Goal: Transaction & Acquisition: Purchase product/service

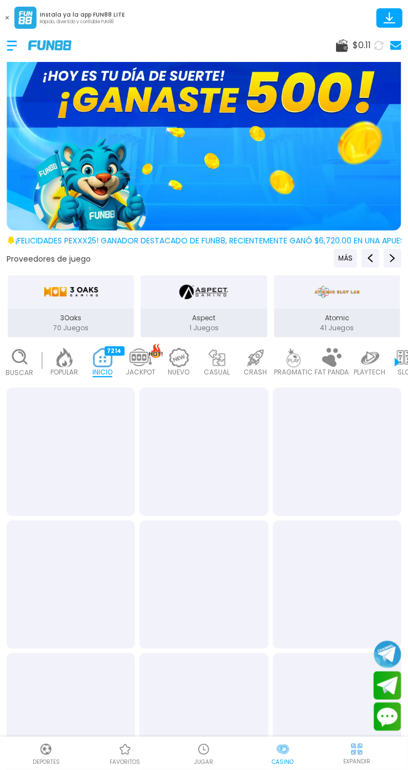
scroll to position [0, 27]
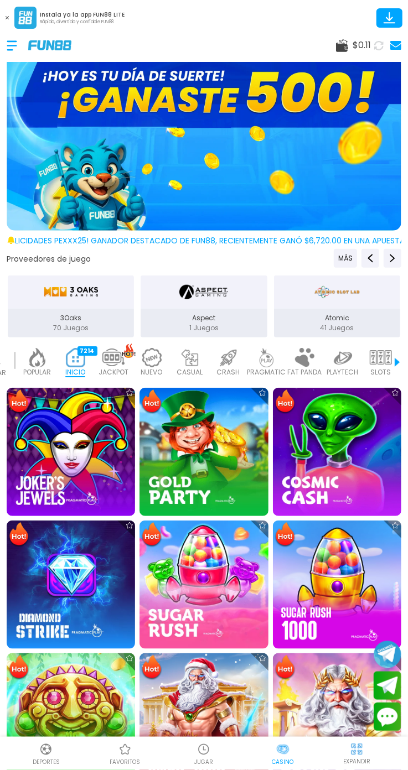
click at [356, 45] on span "$ 0.11" at bounding box center [361, 45] width 18 height 13
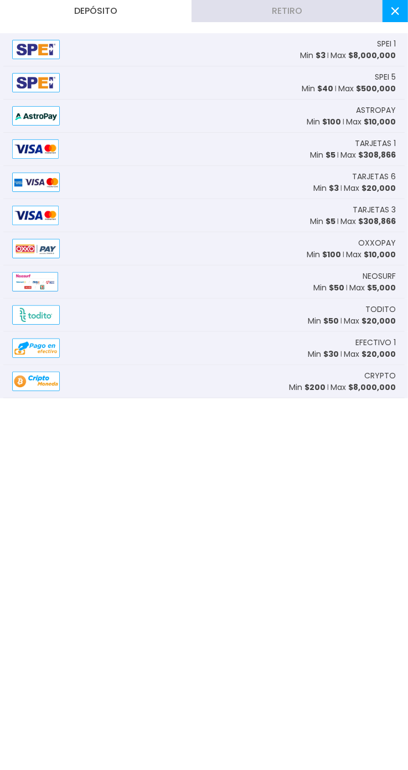
click at [335, 158] on span "$ 5" at bounding box center [330, 154] width 10 height 11
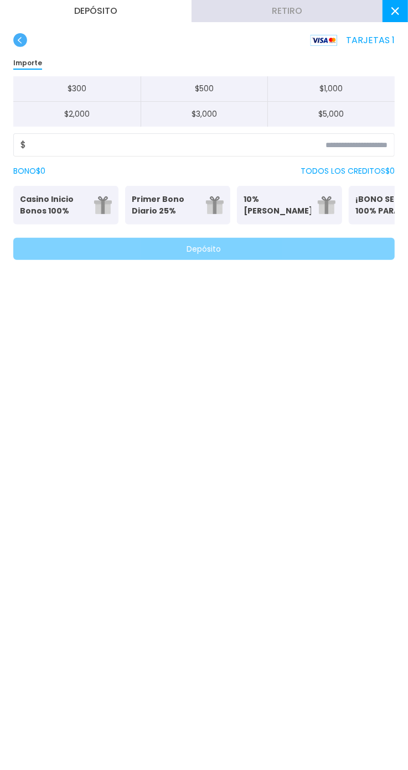
scroll to position [0, 0]
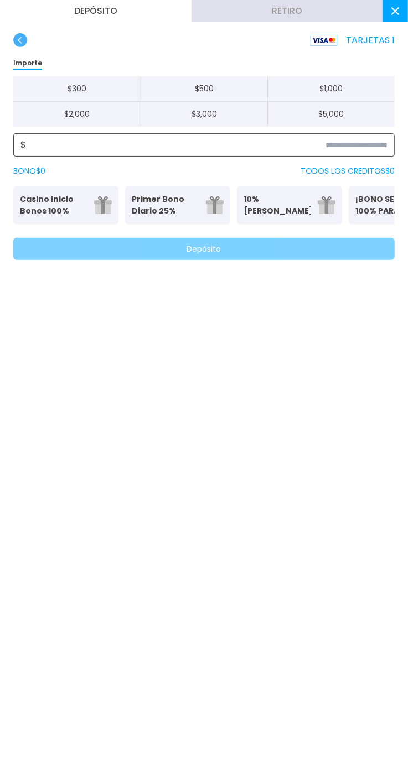
click at [376, 149] on input at bounding box center [206, 144] width 361 height 13
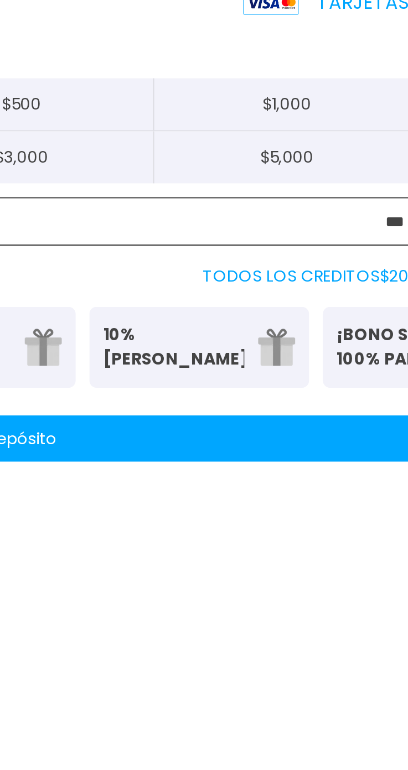
type input "***"
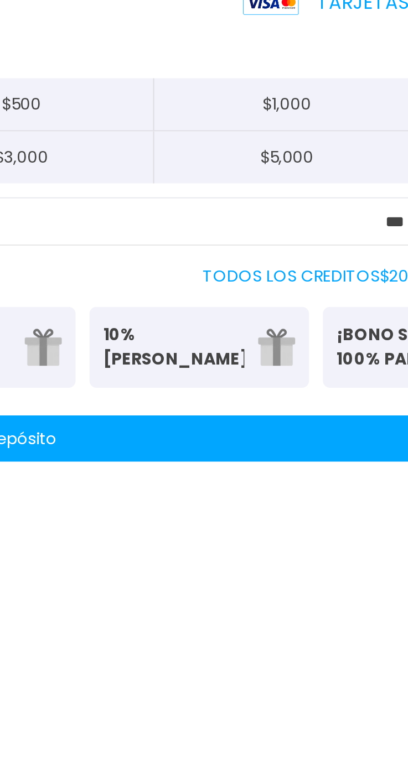
click at [336, 242] on button "Depósito" at bounding box center [203, 249] width 381 height 22
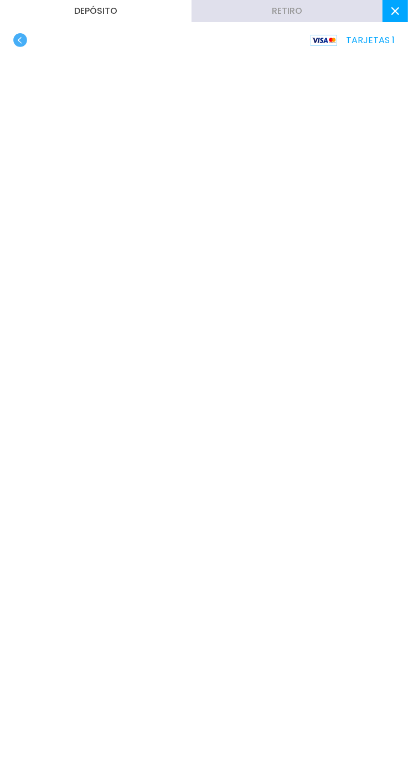
click at [387, 15] on button at bounding box center [394, 11] width 25 height 22
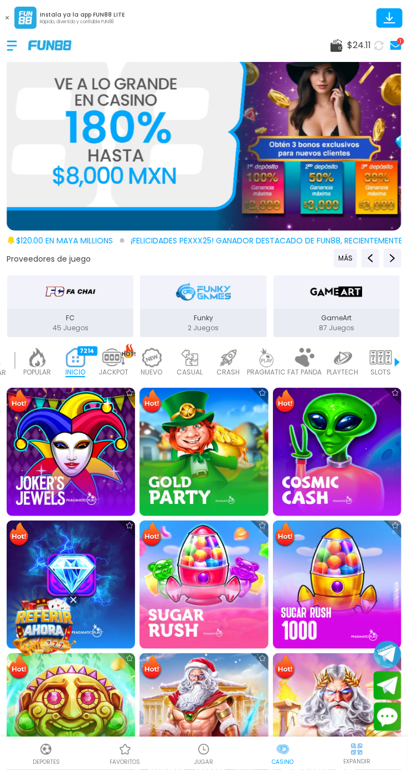
click at [376, 41] on icon at bounding box center [378, 45] width 13 height 13
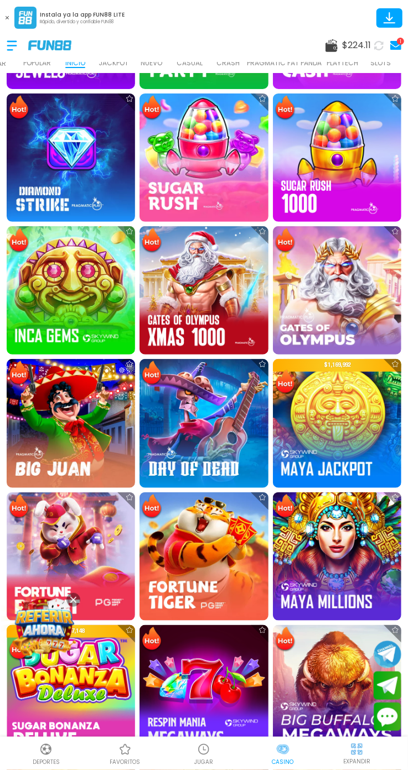
scroll to position [430, 0]
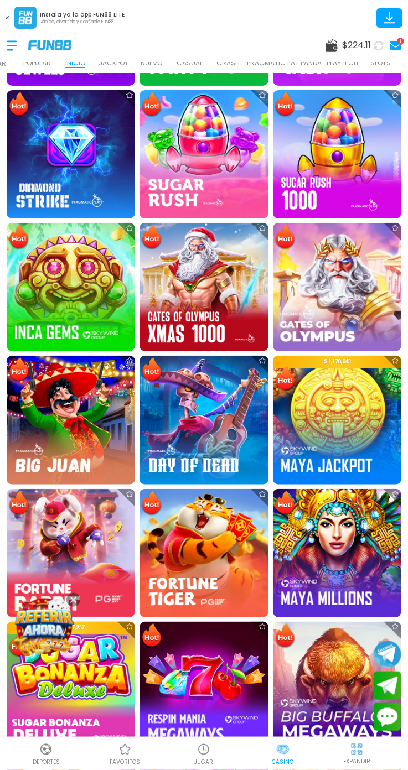
click at [209, 541] on img at bounding box center [203, 553] width 128 height 128
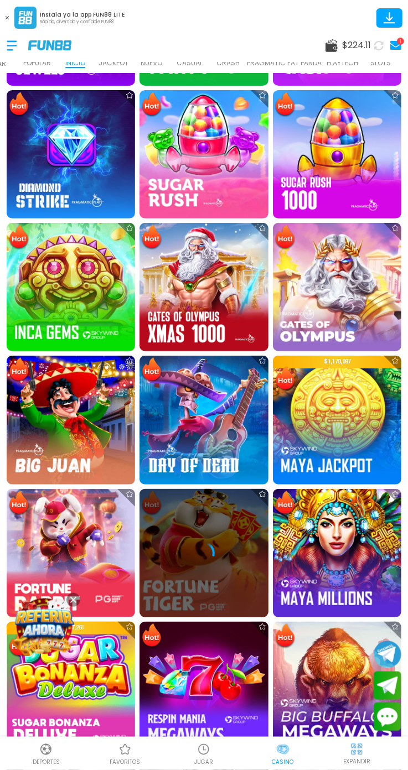
click at [75, 600] on icon at bounding box center [73, 600] width 6 height 6
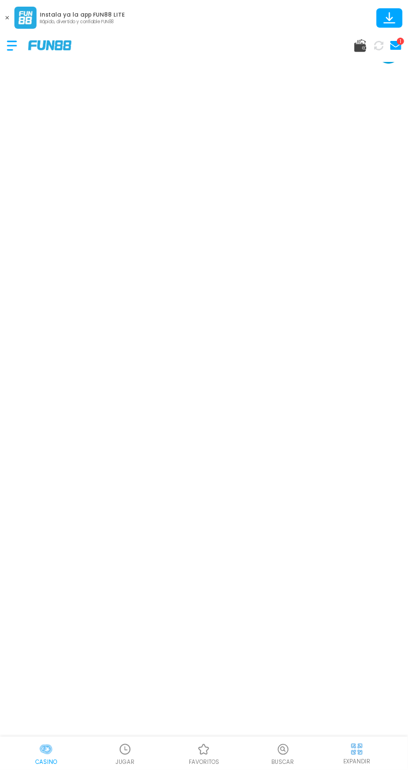
click at [368, 745] on div "EXPANDIR" at bounding box center [357, 753] width 89 height 25
